Goal: Register for event/course

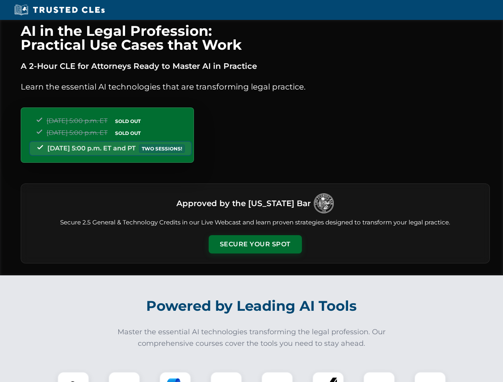
click at [255, 244] on button "Secure Your Spot" at bounding box center [255, 244] width 93 height 18
click at [73, 377] on img at bounding box center [73, 387] width 23 height 23
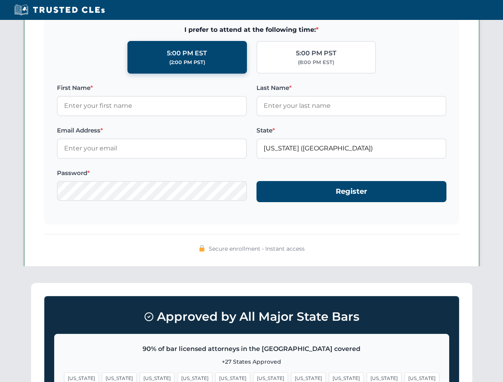
click at [291, 377] on span "[US_STATE]" at bounding box center [308, 379] width 35 height 12
click at [367, 377] on span "[US_STATE]" at bounding box center [384, 379] width 35 height 12
